Goal: Information Seeking & Learning: Understand process/instructions

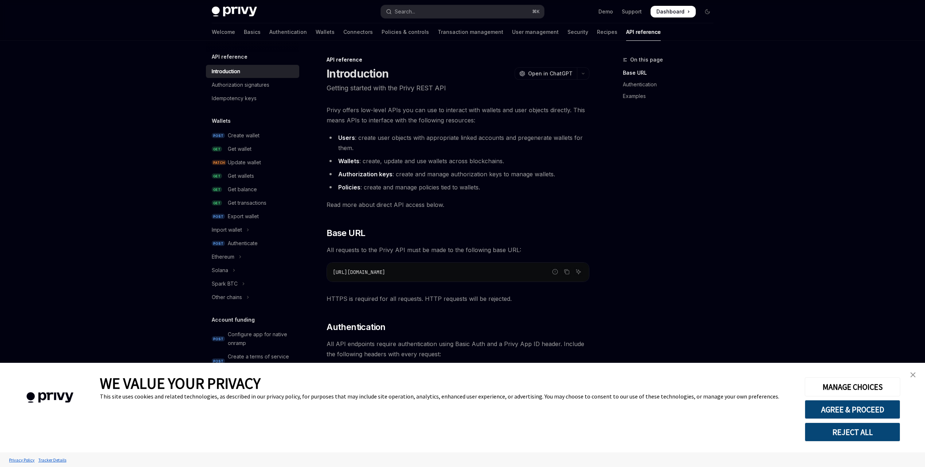
click at [916, 373] on link "close banner" at bounding box center [913, 375] width 15 height 15
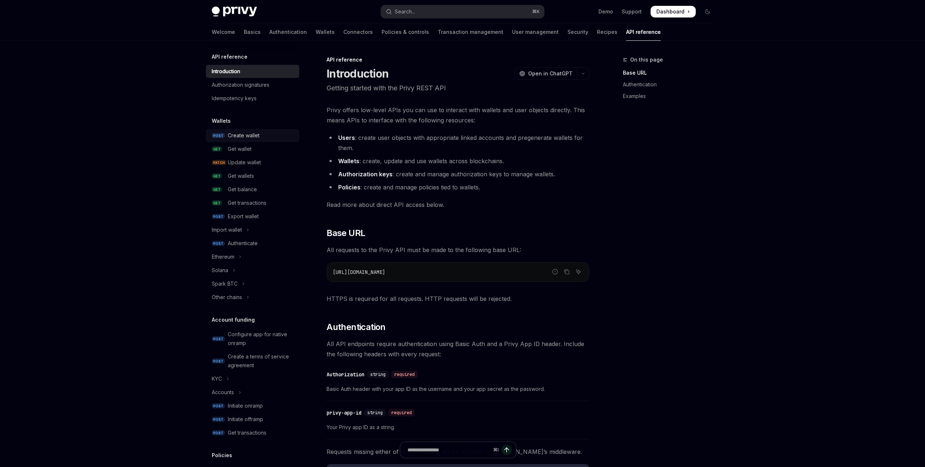
click at [255, 140] on link "POST Create wallet" at bounding box center [252, 135] width 93 height 13
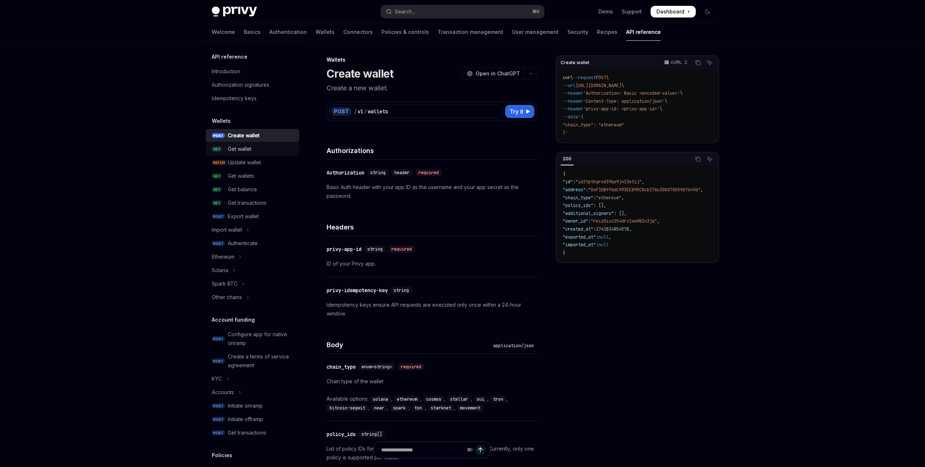
click at [265, 149] on div "Get wallet" at bounding box center [261, 149] width 67 height 9
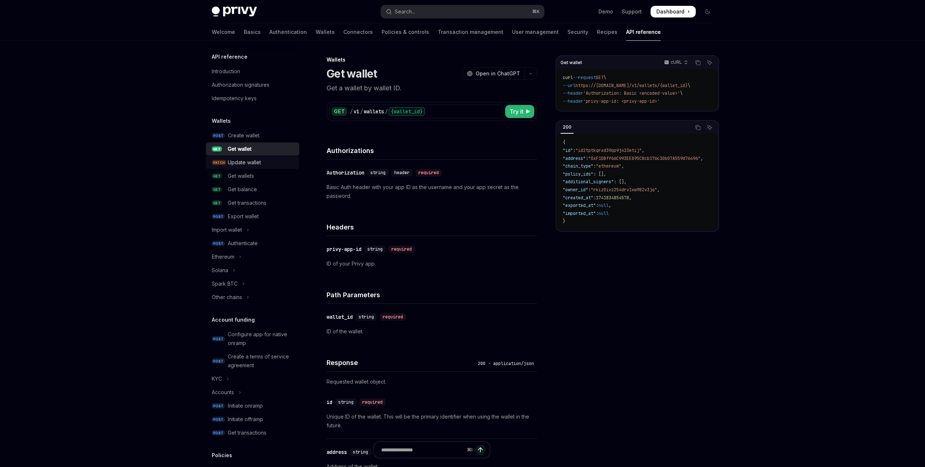
click at [263, 165] on div "Update wallet" at bounding box center [261, 162] width 67 height 9
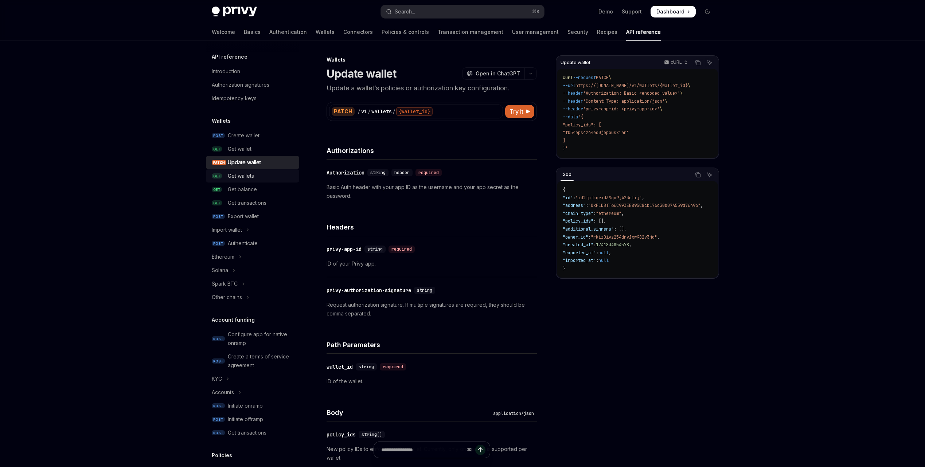
click at [263, 181] on link "GET Get wallets" at bounding box center [252, 175] width 93 height 13
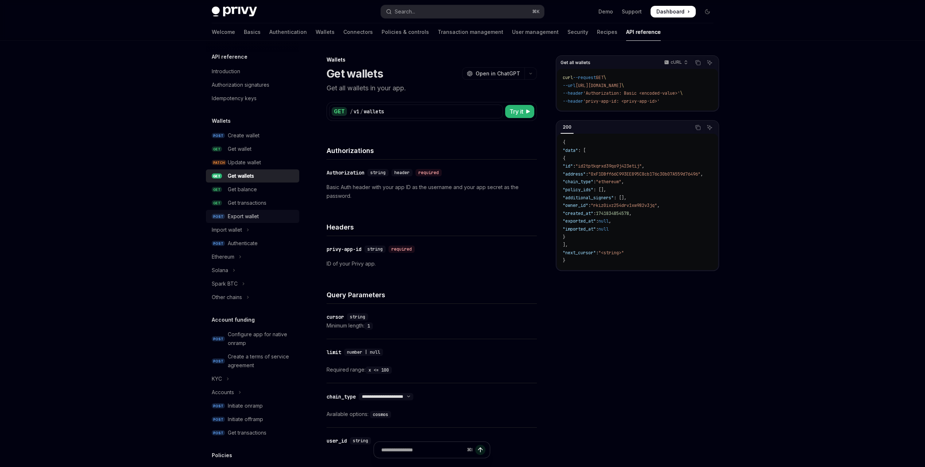
click at [259, 216] on div "Export wallet" at bounding box center [261, 216] width 67 height 9
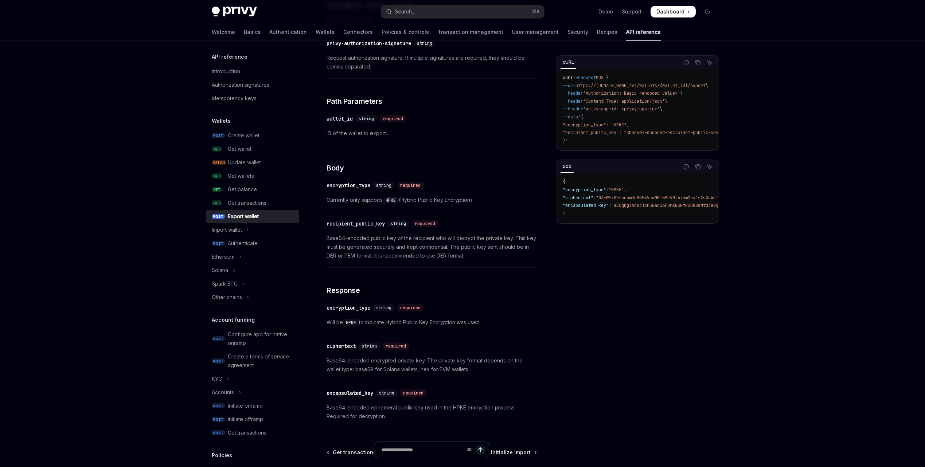
scroll to position [260, 0]
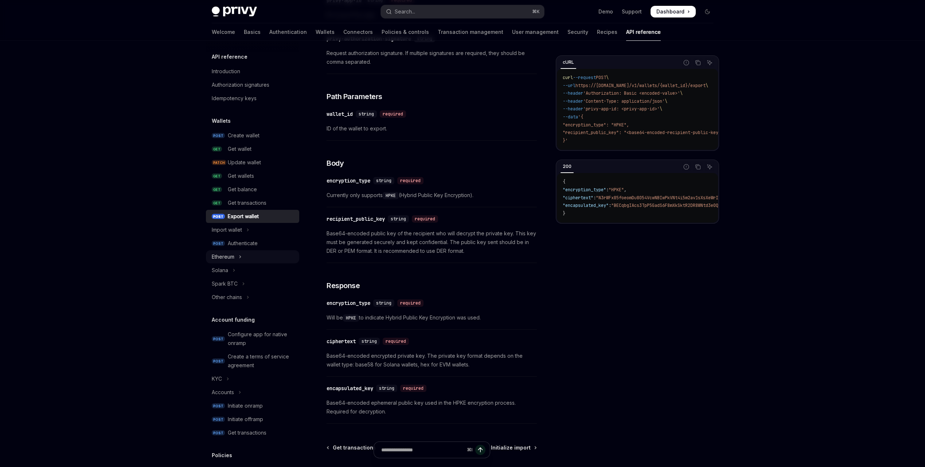
click at [249, 252] on button "Ethereum" at bounding box center [252, 256] width 93 height 13
type textarea "*"
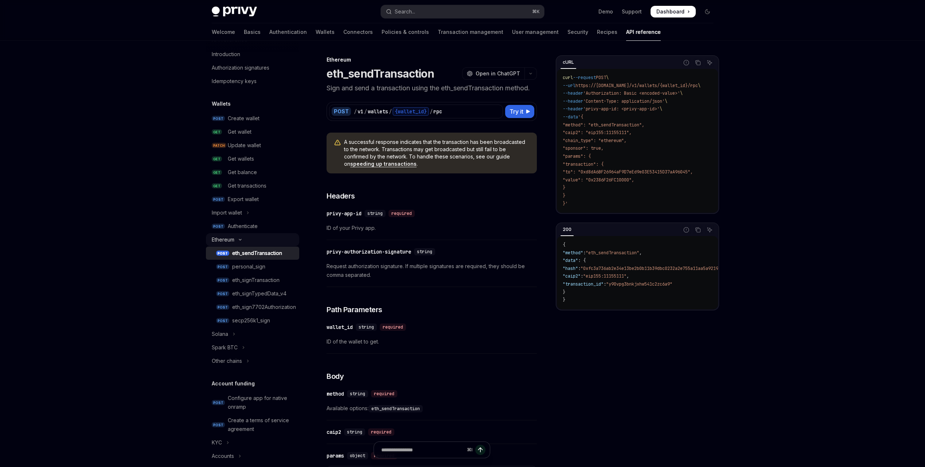
scroll to position [20, 0]
